Goal: Task Accomplishment & Management: Complete application form

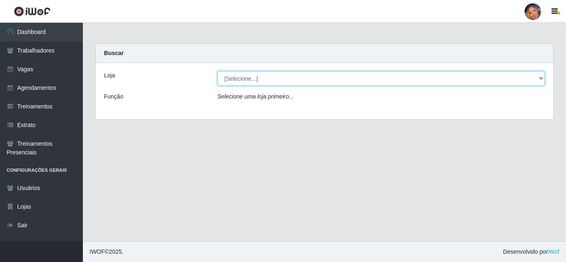
click at [265, 85] on select "[Selecione...] Supermercado Preço Bom" at bounding box center [382, 78] width 328 height 15
select select "169"
click at [218, 71] on select "[Selecione...] Supermercado Preço Bom" at bounding box center [382, 78] width 328 height 15
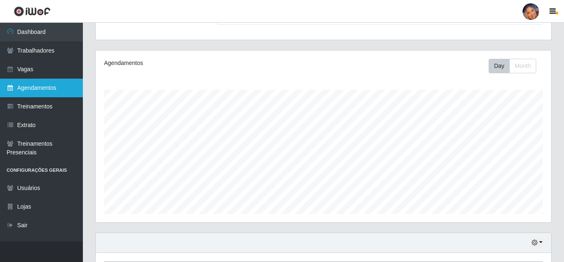
scroll to position [83, 0]
click at [46, 89] on link "Agendamentos" at bounding box center [41, 88] width 83 height 19
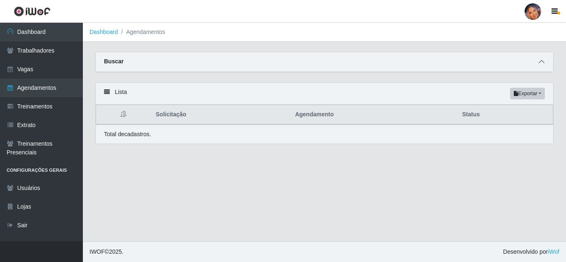
click at [539, 63] on span at bounding box center [542, 62] width 10 height 10
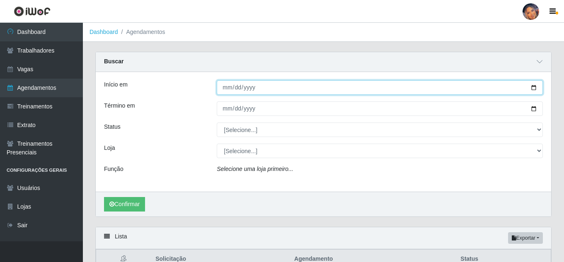
click at [534, 84] on input "Início em" at bounding box center [380, 87] width 326 height 15
type input "[DATE]"
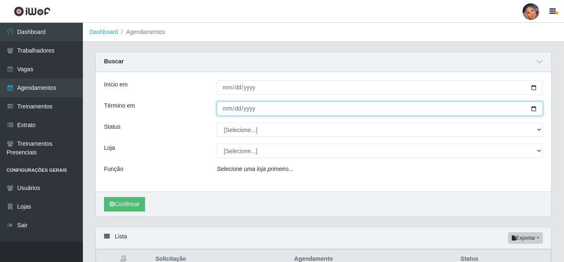
click at [533, 112] on input "Término em" at bounding box center [380, 109] width 326 height 15
type input "[DATE]"
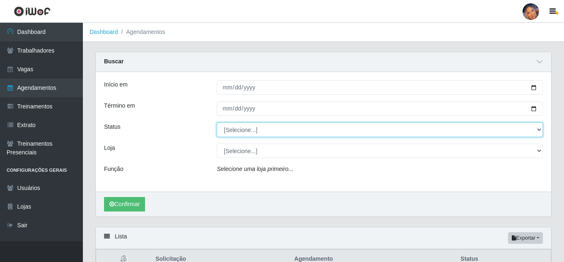
click at [537, 132] on select "[Selecione...] AGENDADO AGUARDANDO LIBERAR EM ANDAMENTO EM REVISÃO FINALIZADO C…" at bounding box center [380, 130] width 326 height 15
select select "AGENDADO"
click at [217, 123] on select "[Selecione...] AGENDADO AGUARDANDO LIBERAR EM ANDAMENTO EM REVISÃO FINALIZADO C…" at bounding box center [380, 130] width 326 height 15
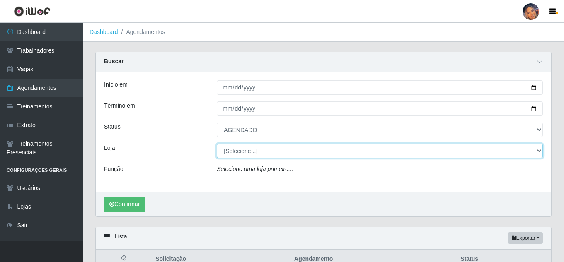
click at [237, 155] on select "[Selecione...] Supermercado Preço Bom" at bounding box center [380, 151] width 326 height 15
select select "169"
click at [217, 144] on select "[Selecione...] Supermercado Preço Bom" at bounding box center [380, 151] width 326 height 15
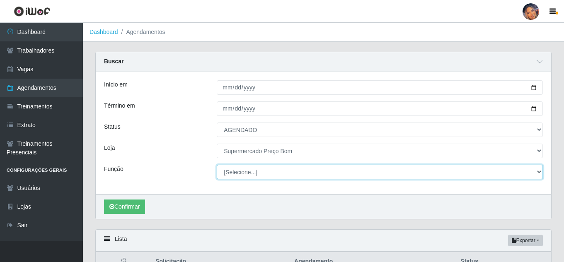
click at [275, 174] on select "[Selecione...] ASG ASG + ASG ++ Balconista Balconista + Balconista ++ Embalador…" at bounding box center [380, 172] width 326 height 15
click at [217, 165] on select "[Selecione...] ASG ASG + ASG ++ Balconista Balconista + Balconista ++ Embalador…" at bounding box center [380, 172] width 326 height 15
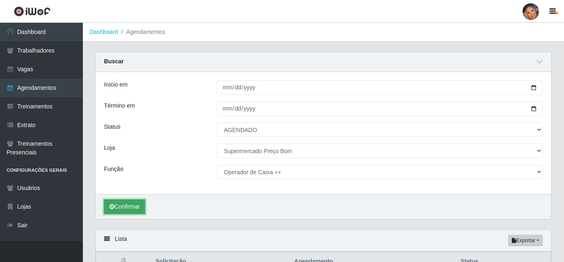
click at [132, 205] on button "Confirmar" at bounding box center [124, 207] width 41 height 15
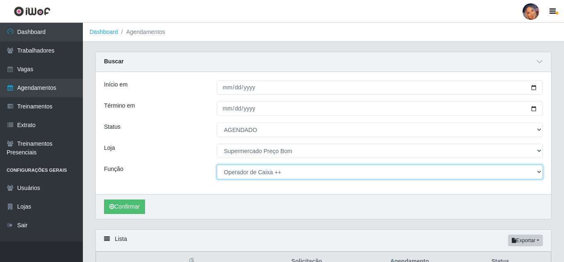
click at [335, 175] on select "[Selecione...] ASG ASG + ASG ++ Balconista Balconista + Balconista ++ Embalador…" at bounding box center [380, 172] width 326 height 15
select select "1"
click at [217, 165] on select "[Selecione...] ASG ASG + ASG ++ Balconista Balconista + Balconista ++ Embalador…" at bounding box center [380, 172] width 326 height 15
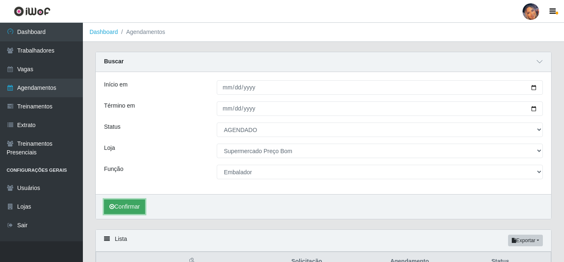
click at [125, 206] on button "Confirmar" at bounding box center [124, 207] width 41 height 15
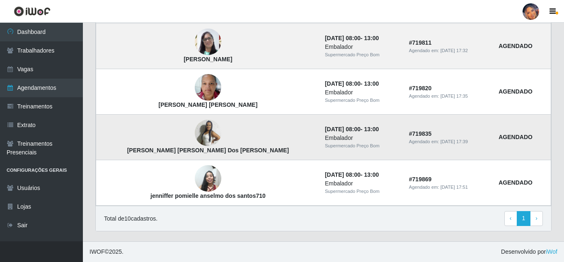
scroll to position [481, 0]
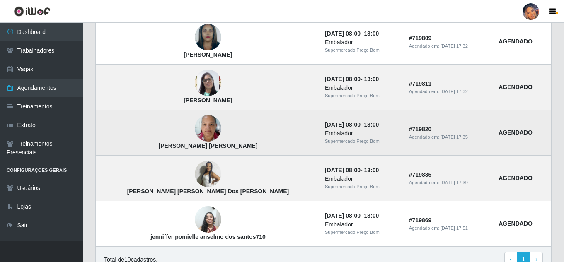
click at [478, 139] on div "Agendado em: [DATE] 17:35" at bounding box center [449, 137] width 80 height 7
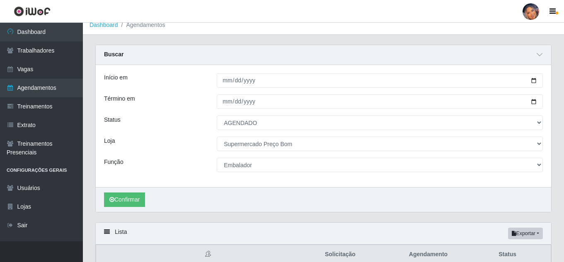
scroll to position [0, 0]
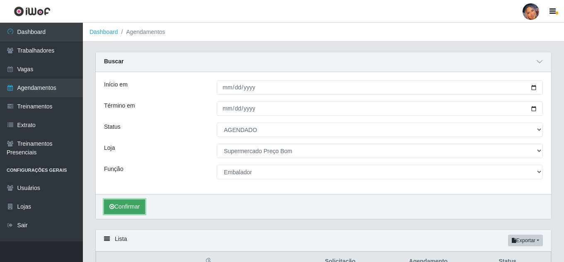
click at [130, 206] on button "Confirmar" at bounding box center [124, 207] width 41 height 15
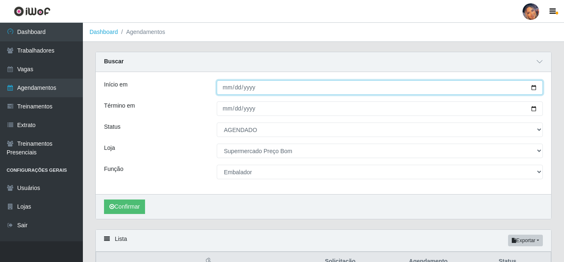
click at [533, 87] on input "[DATE]" at bounding box center [380, 87] width 326 height 15
type input "[DATE]"
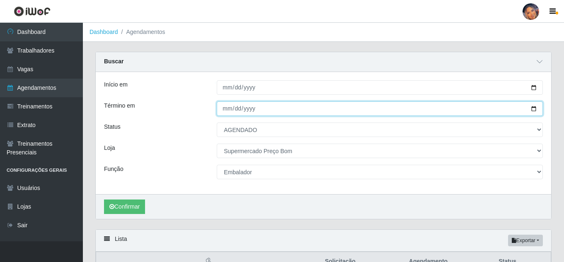
click at [534, 110] on input "[DATE]" at bounding box center [380, 109] width 326 height 15
type input "[DATE]"
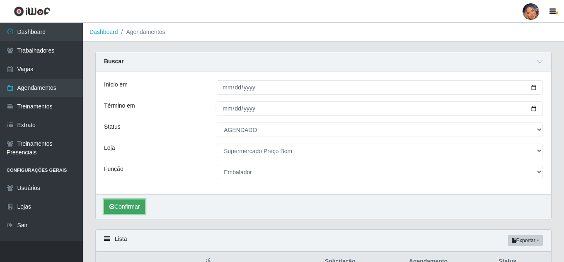
click at [124, 206] on button "Confirmar" at bounding box center [124, 207] width 41 height 15
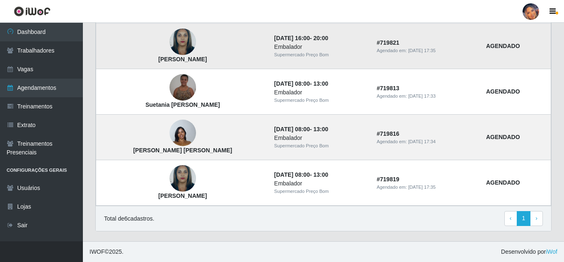
scroll to position [340, 0]
